Goal: Task Accomplishment & Management: Manage account settings

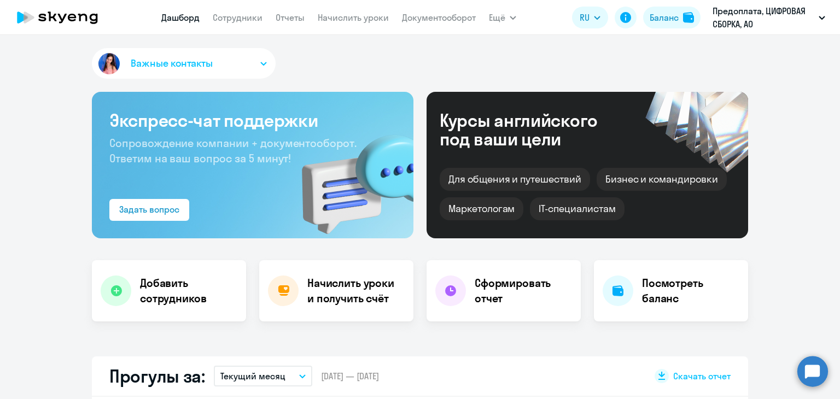
select select "30"
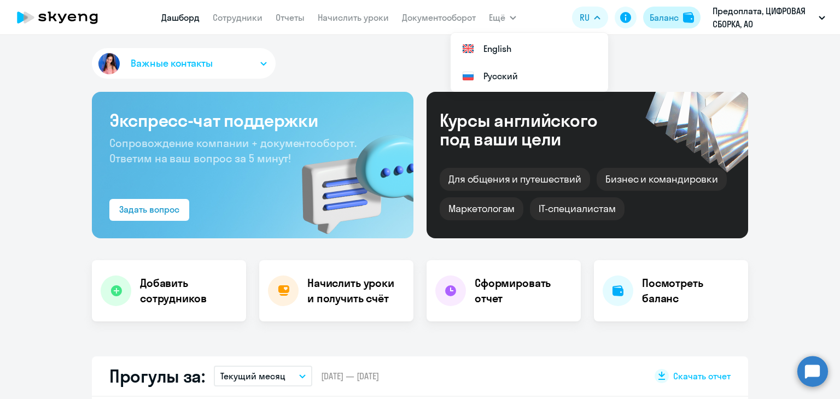
click at [654, 20] on div "Баланс" at bounding box center [664, 17] width 29 height 13
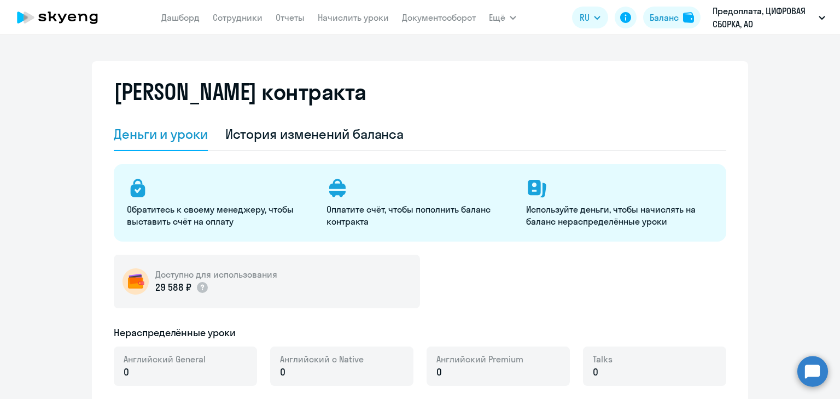
select select "english_adult_not_native_speaker"
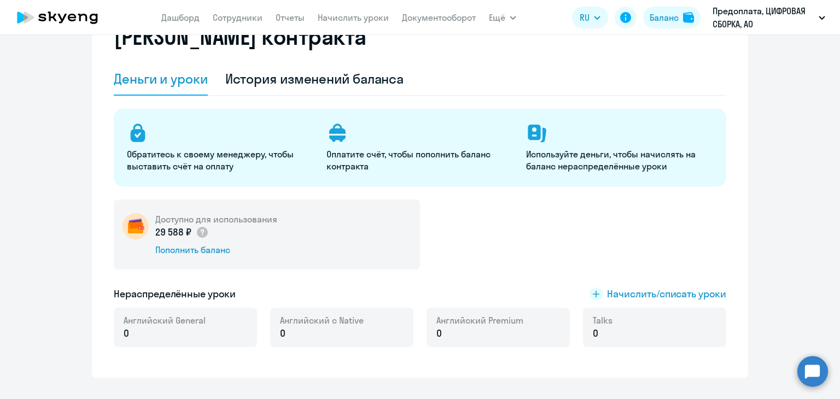
scroll to position [109, 0]
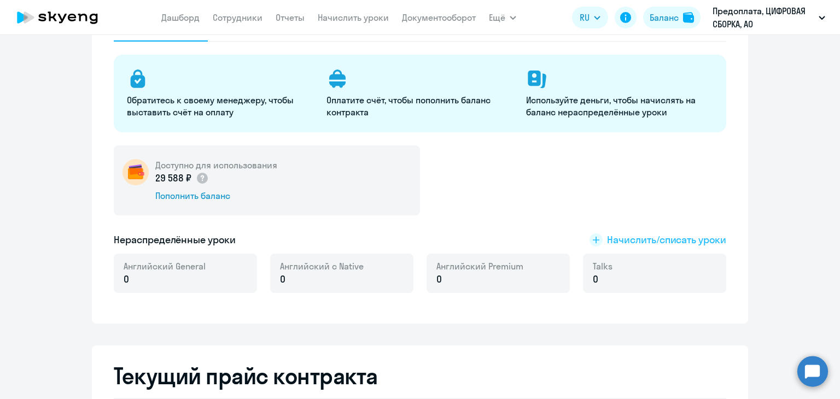
click at [613, 241] on span "Начислить/списать уроки" at bounding box center [666, 240] width 119 height 14
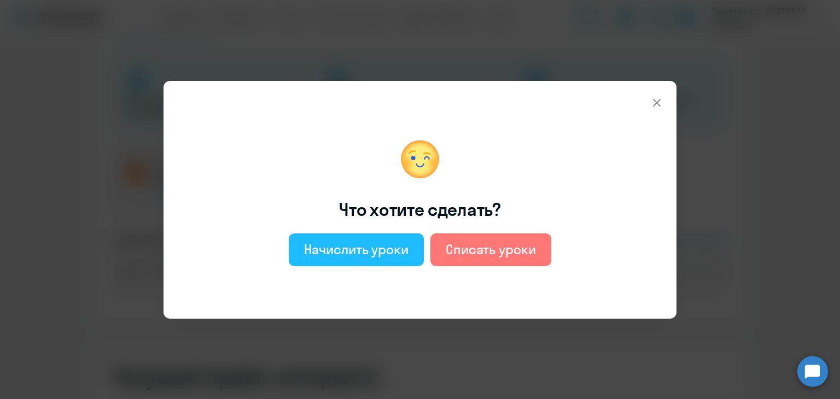
click at [372, 241] on div "Начислить уроки" at bounding box center [356, 250] width 105 height 18
select select "english_adult_not_native_speaker"
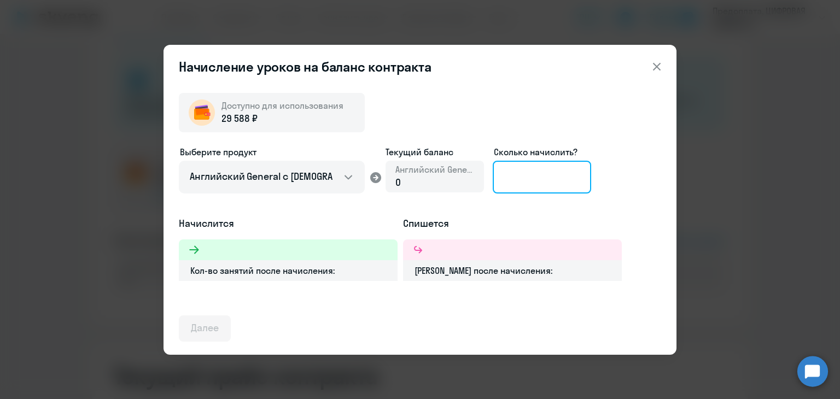
click at [497, 177] on input at bounding box center [542, 177] width 98 height 33
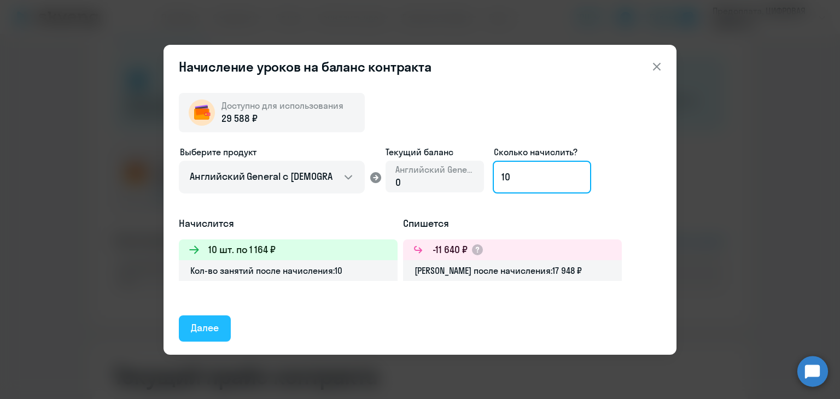
type input "10"
click at [190, 322] on button "Далее" at bounding box center [205, 329] width 52 height 26
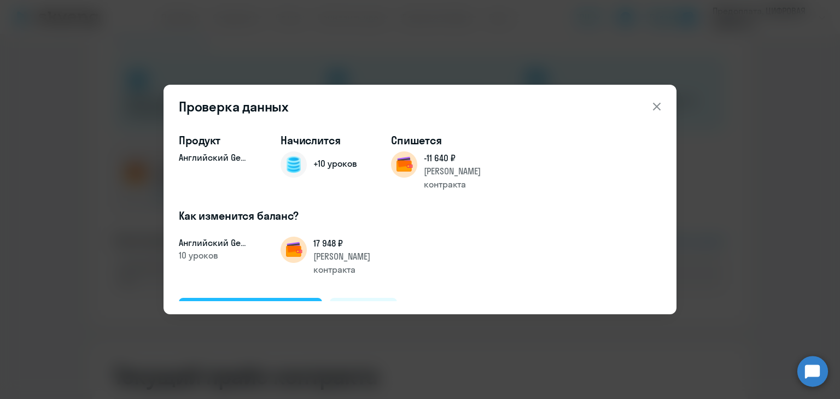
click at [211, 304] on div "Подтвердить и начислить" at bounding box center [250, 311] width 119 height 14
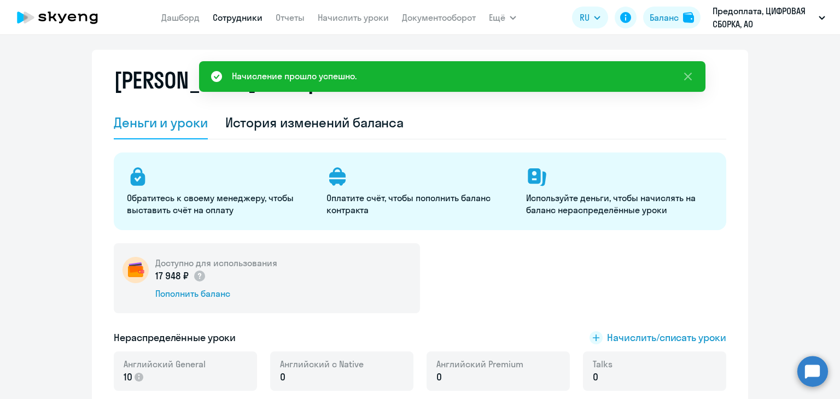
scroll to position [0, 0]
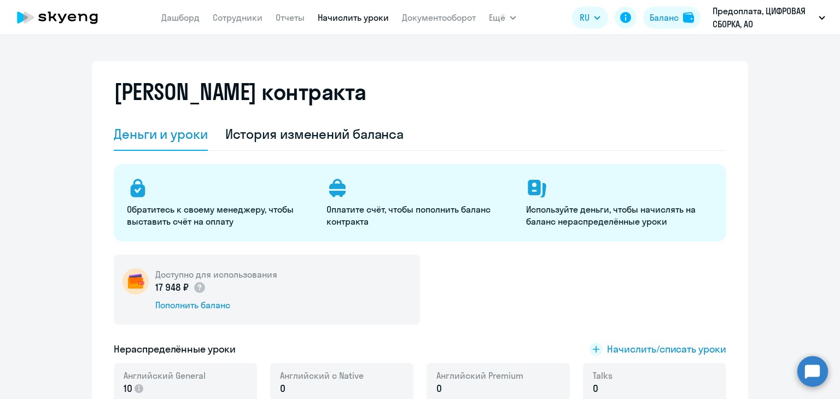
click at [338, 14] on link "Начислить уроки" at bounding box center [353, 17] width 71 height 11
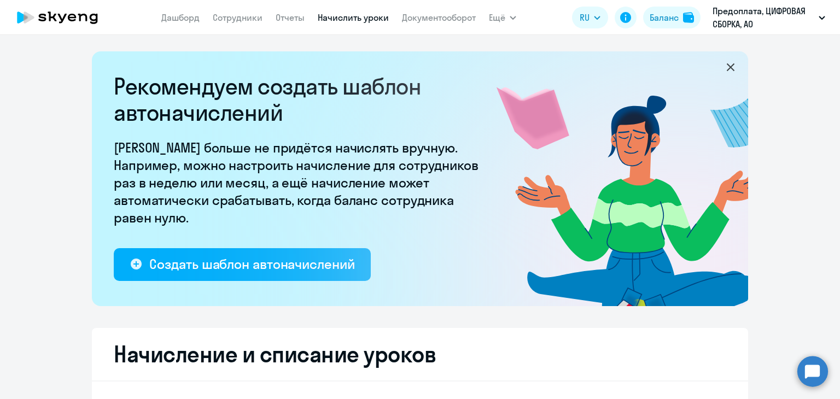
select select "10"
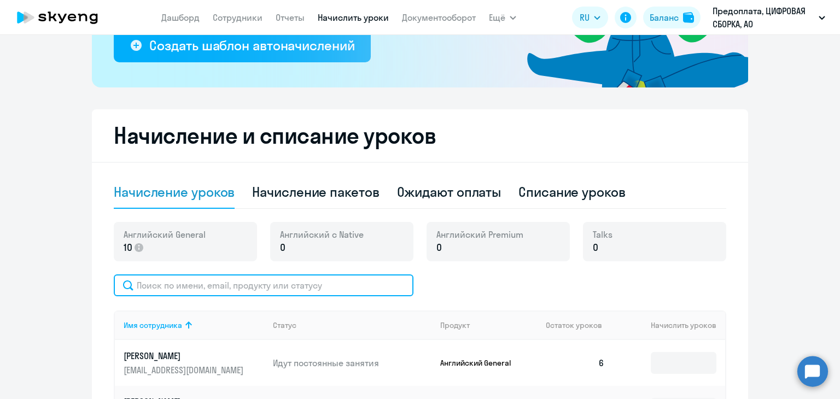
click at [286, 284] on input "text" at bounding box center [264, 286] width 300 height 22
type input "дубов"
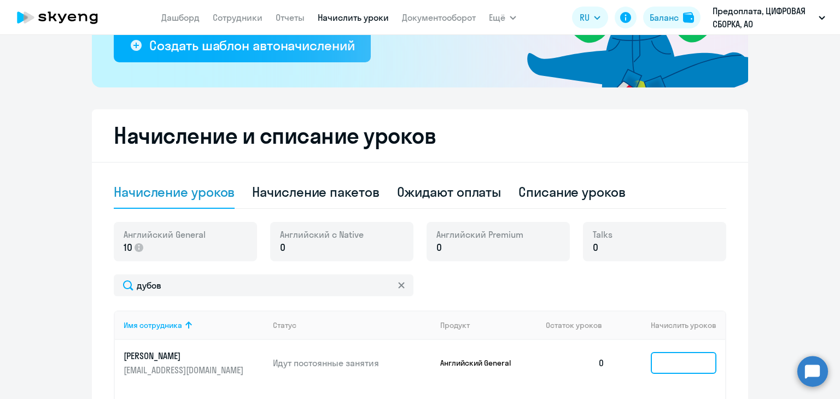
click at [658, 364] on input at bounding box center [684, 363] width 66 height 22
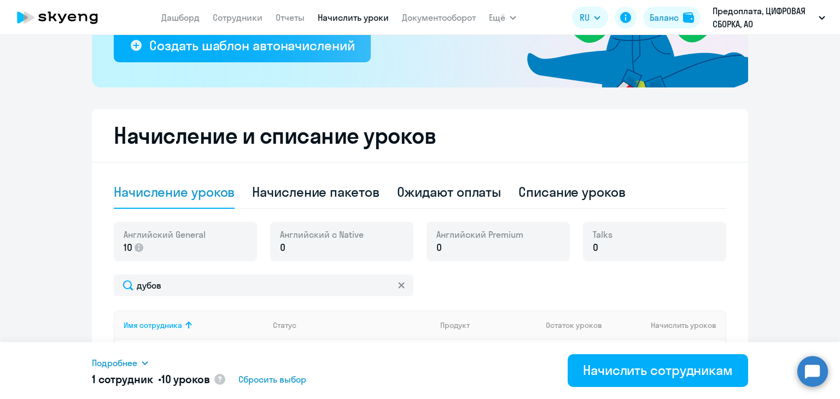
type input "10"
click at [658, 364] on div "Начислить сотрудникам" at bounding box center [658, 371] width 150 height 18
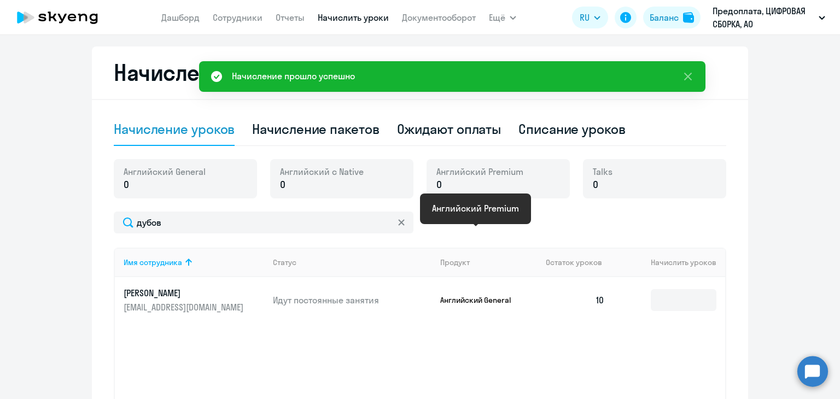
scroll to position [328, 0]
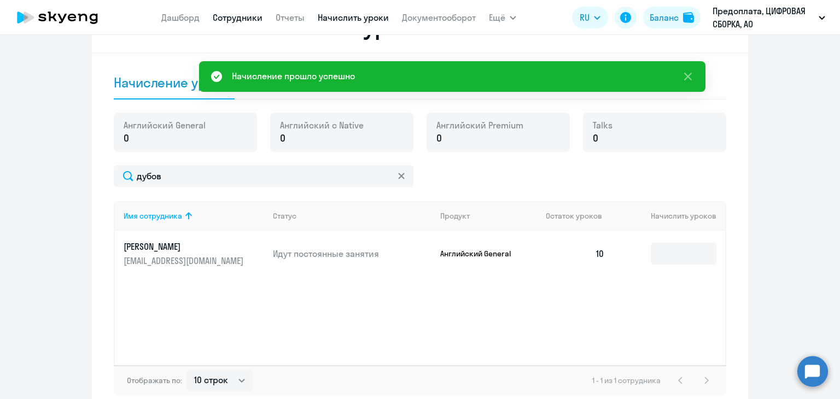
click at [214, 14] on link "Сотрудники" at bounding box center [238, 17] width 50 height 11
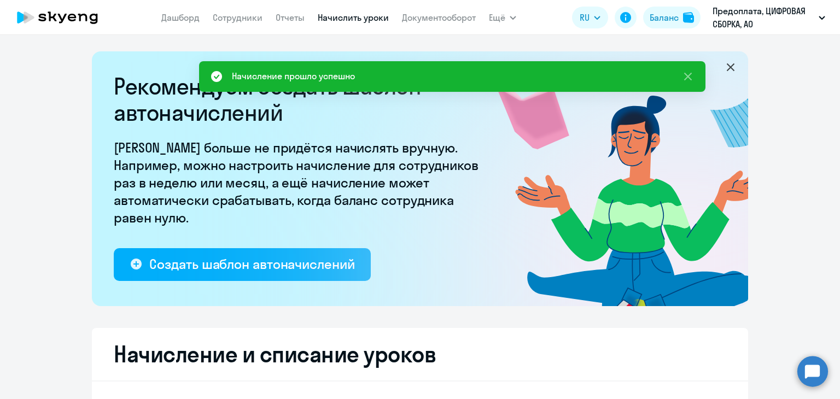
select select "30"
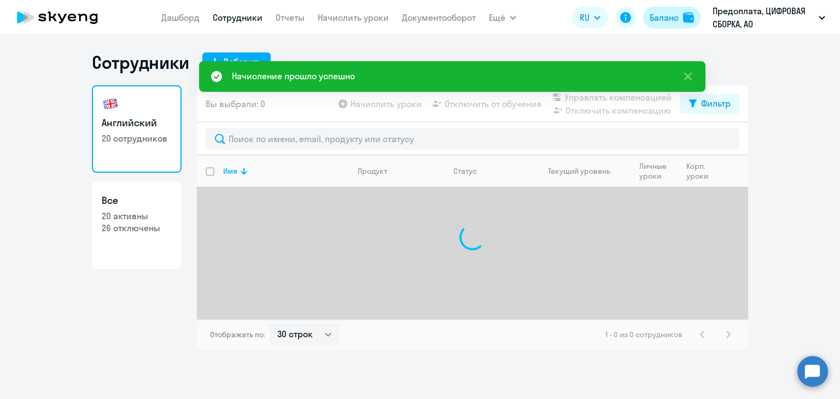
click at [666, 16] on div "Баланс" at bounding box center [664, 17] width 29 height 13
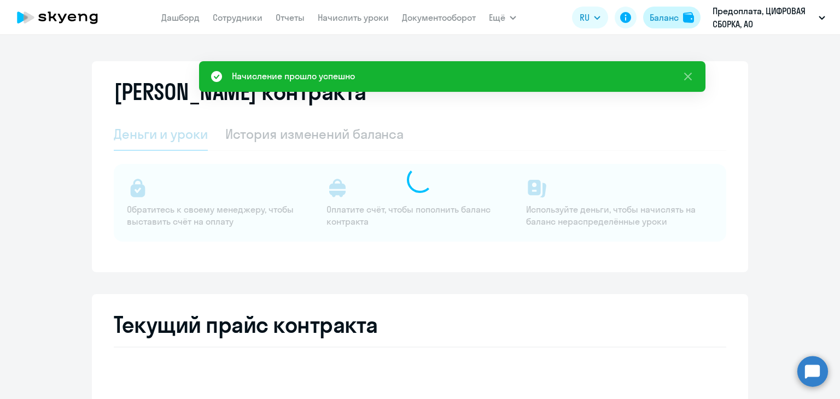
select select "english_adult_not_native_speaker"
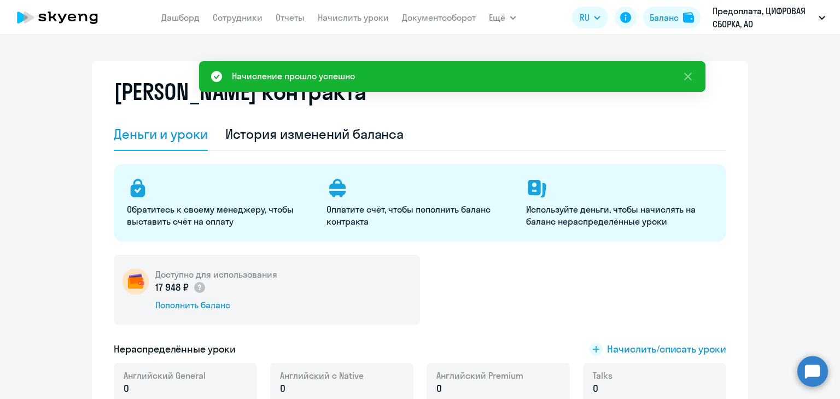
scroll to position [164, 0]
